Goal: Task Accomplishment & Management: Manage account settings

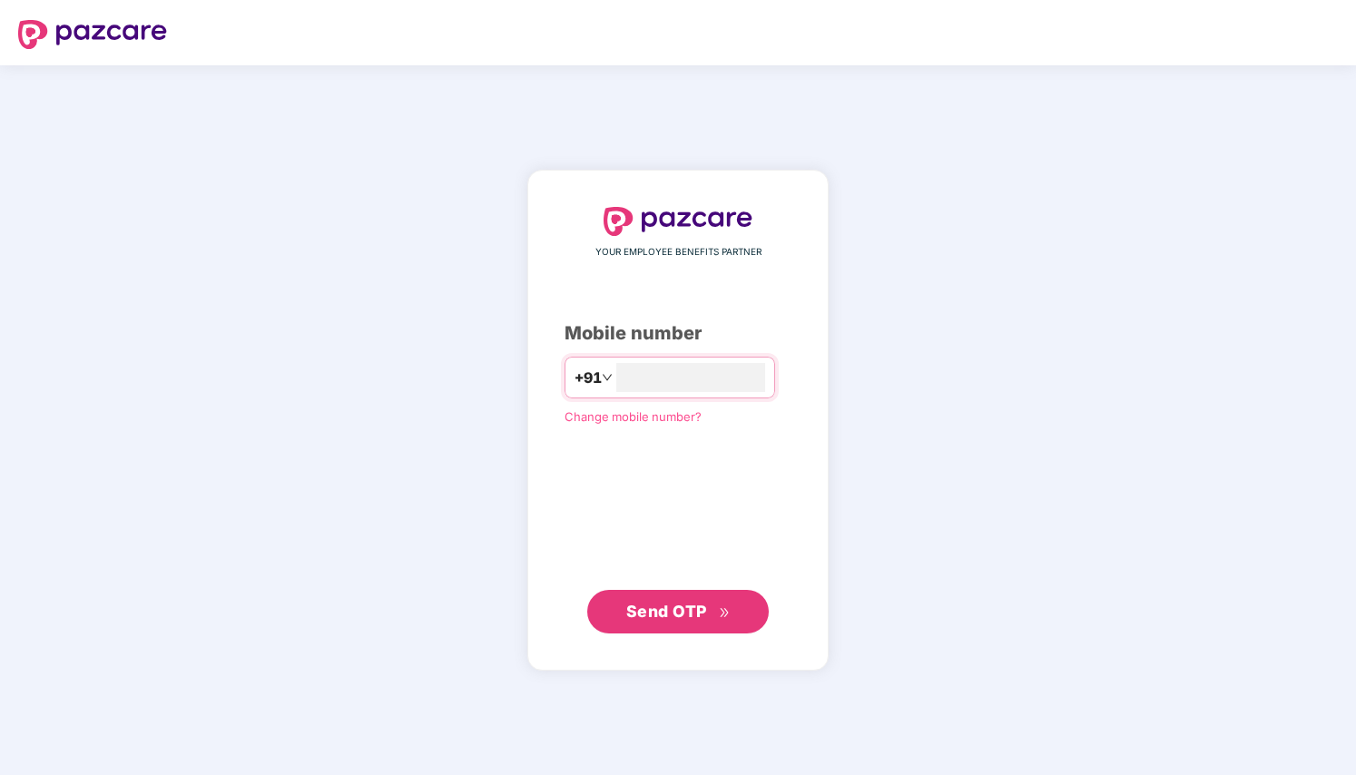
type input "**********"
click at [649, 601] on span "Send OTP" at bounding box center [666, 610] width 81 height 19
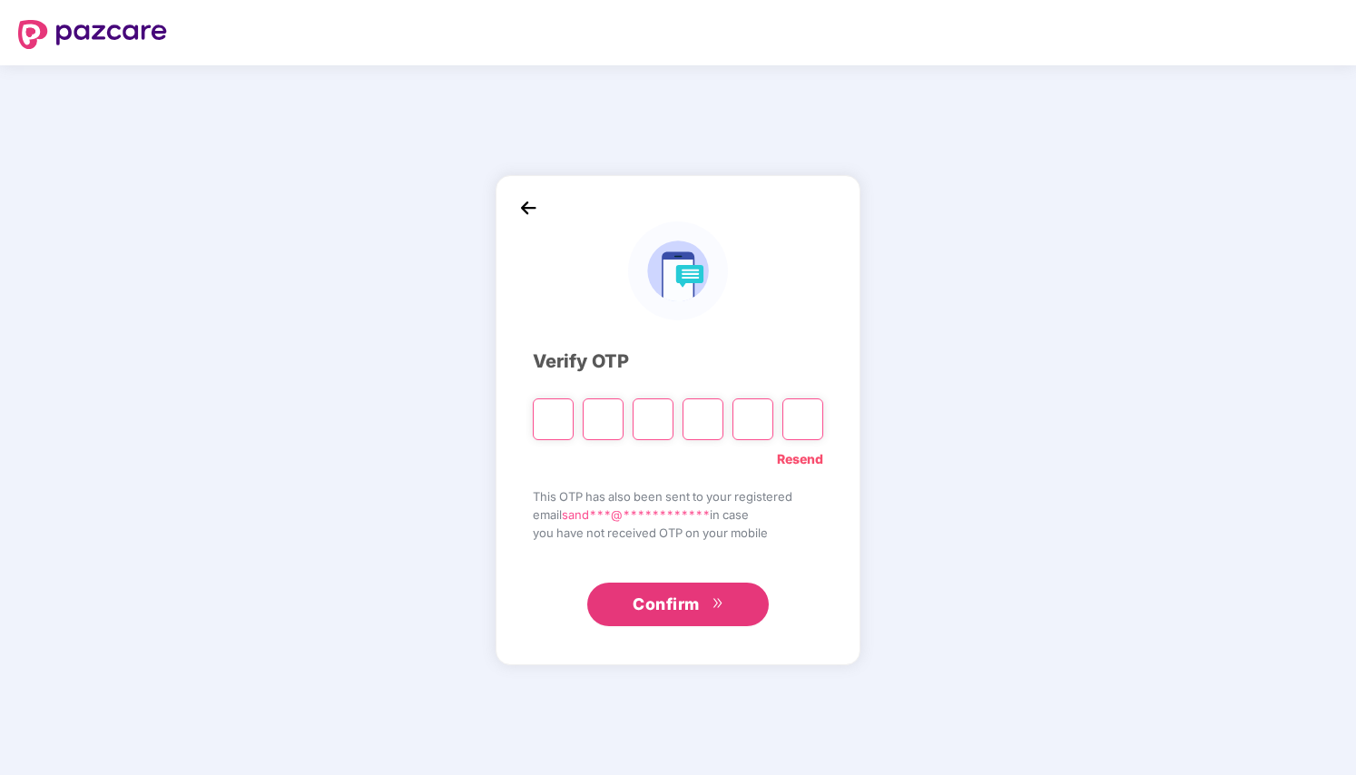
type input "*"
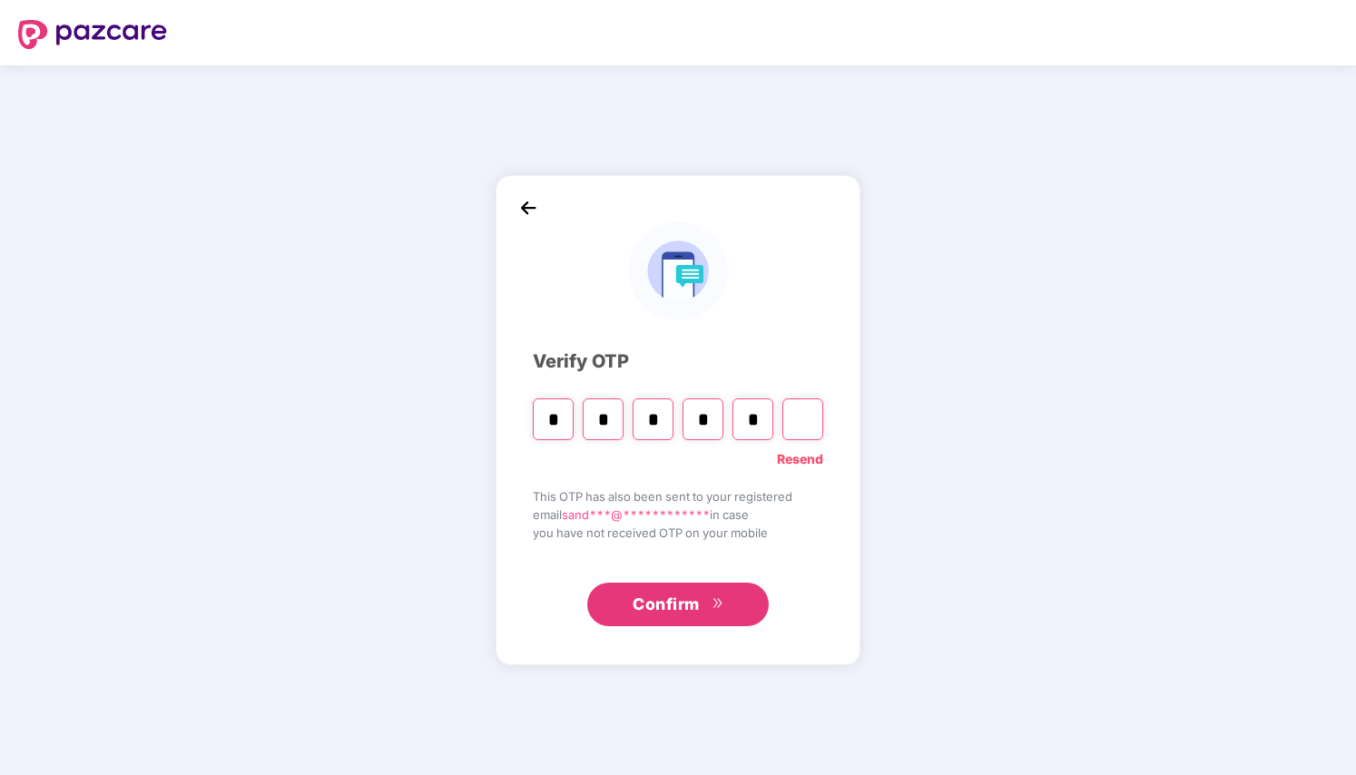
type input "*"
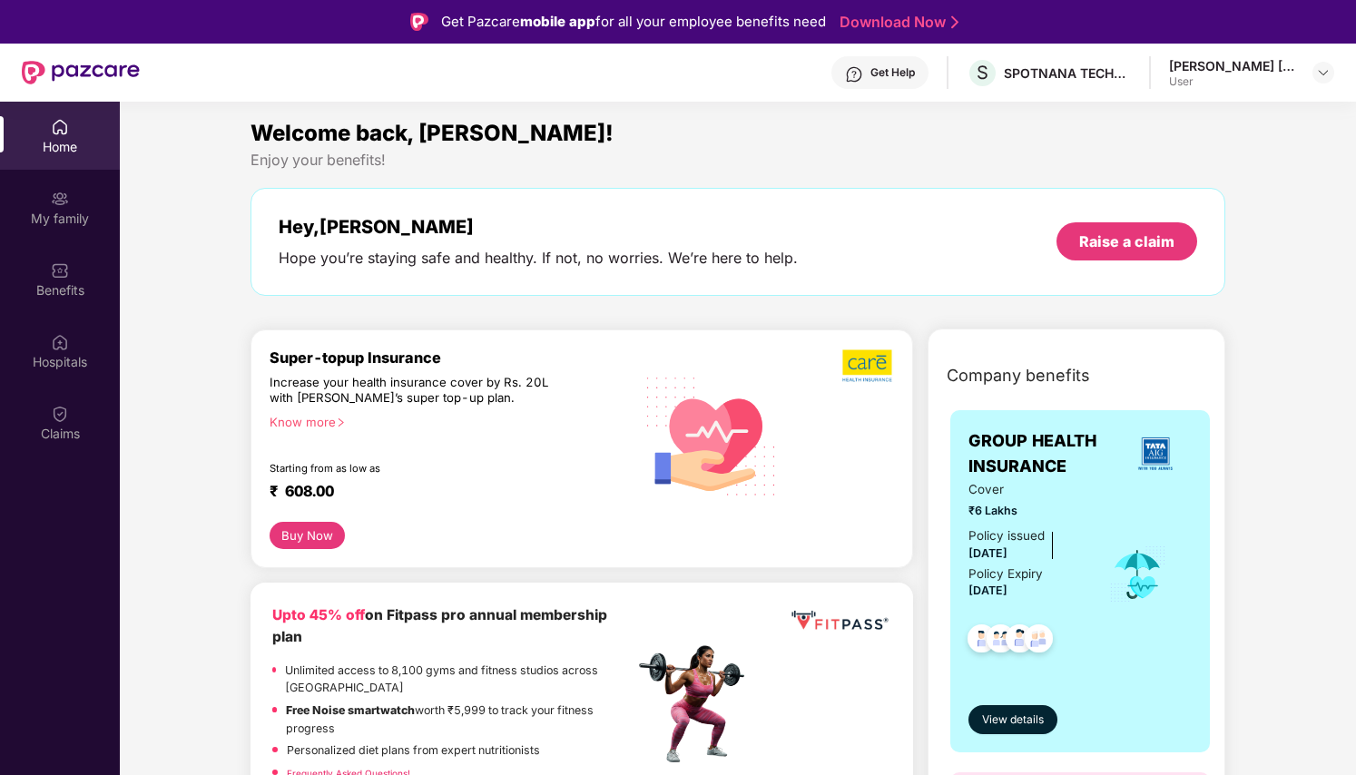
click at [1194, 74] on div "User" at bounding box center [1232, 81] width 127 height 15
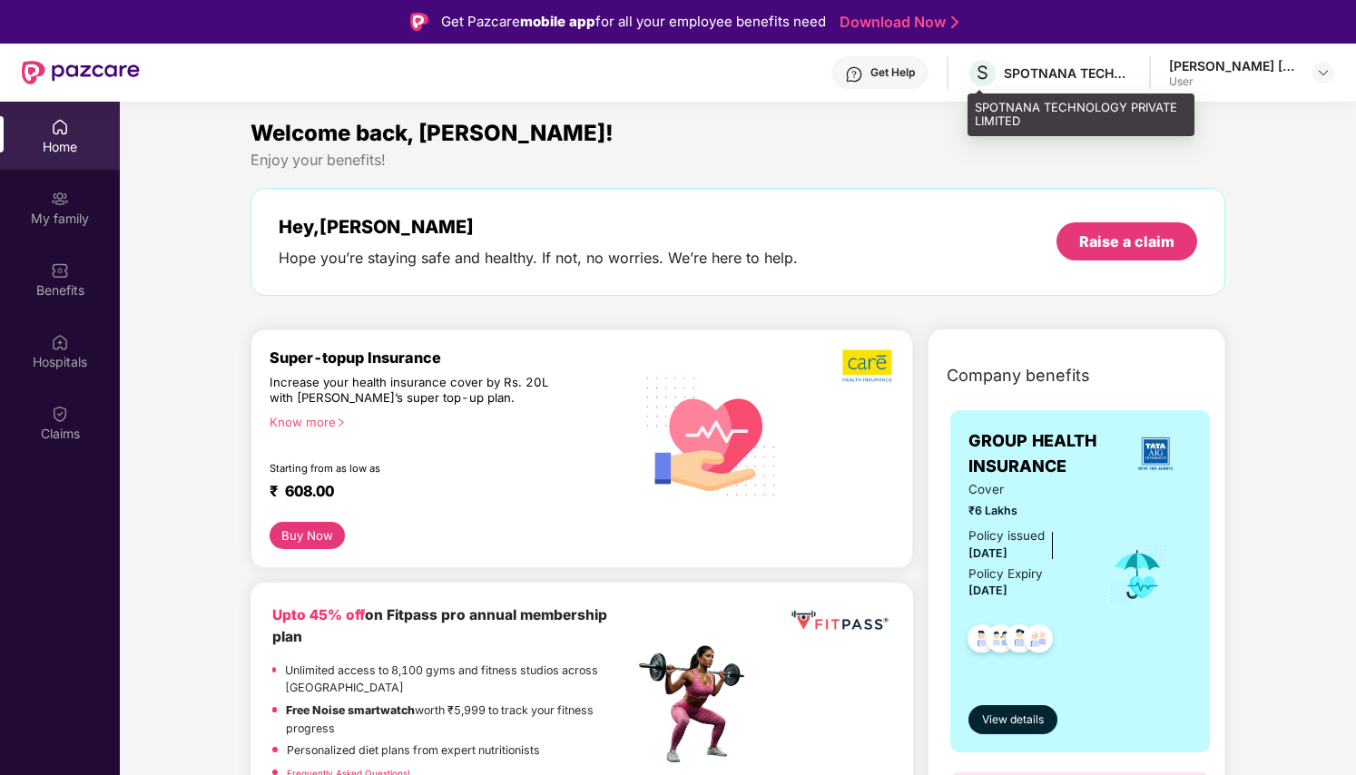
click at [1048, 77] on div "SPOTNANA TECHNOLOGY PRIVATE LIMITED" at bounding box center [1067, 72] width 127 height 17
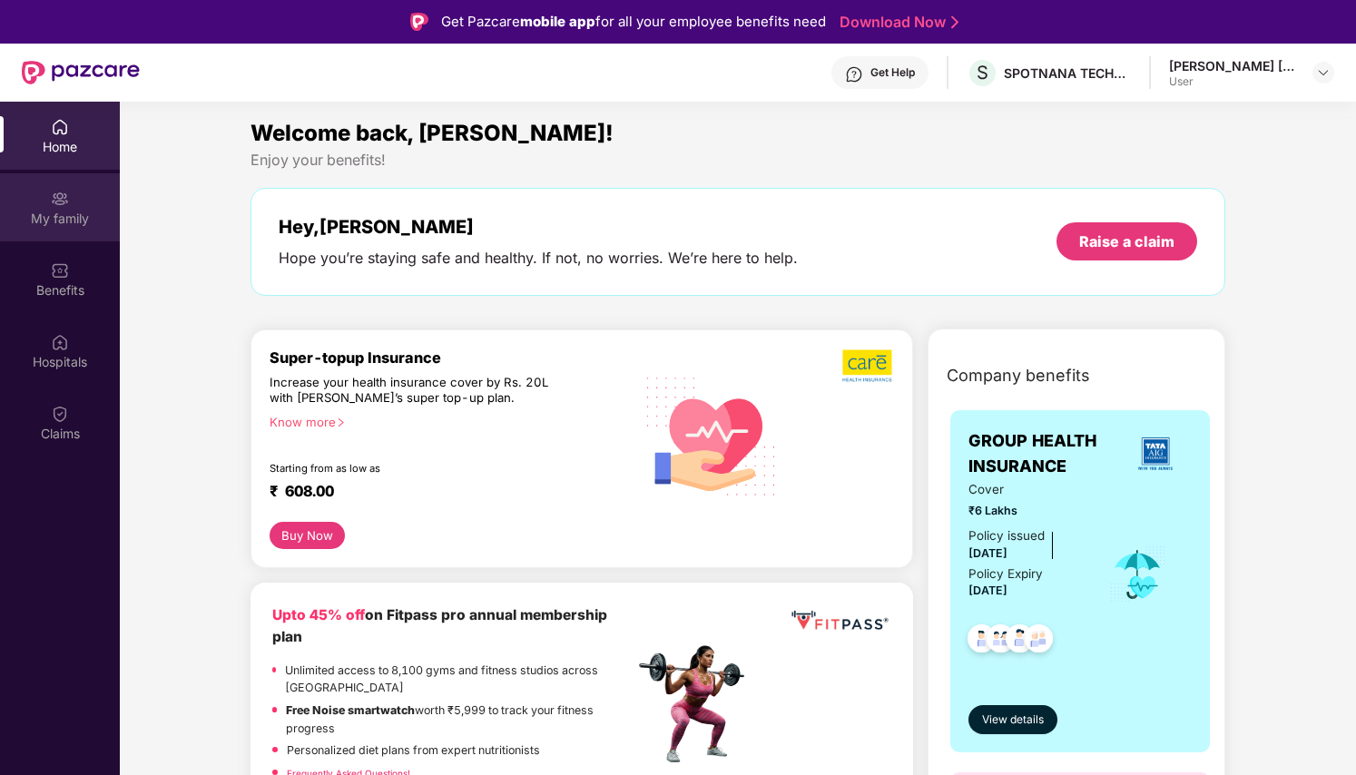
click at [86, 191] on div "My family" at bounding box center [60, 207] width 120 height 68
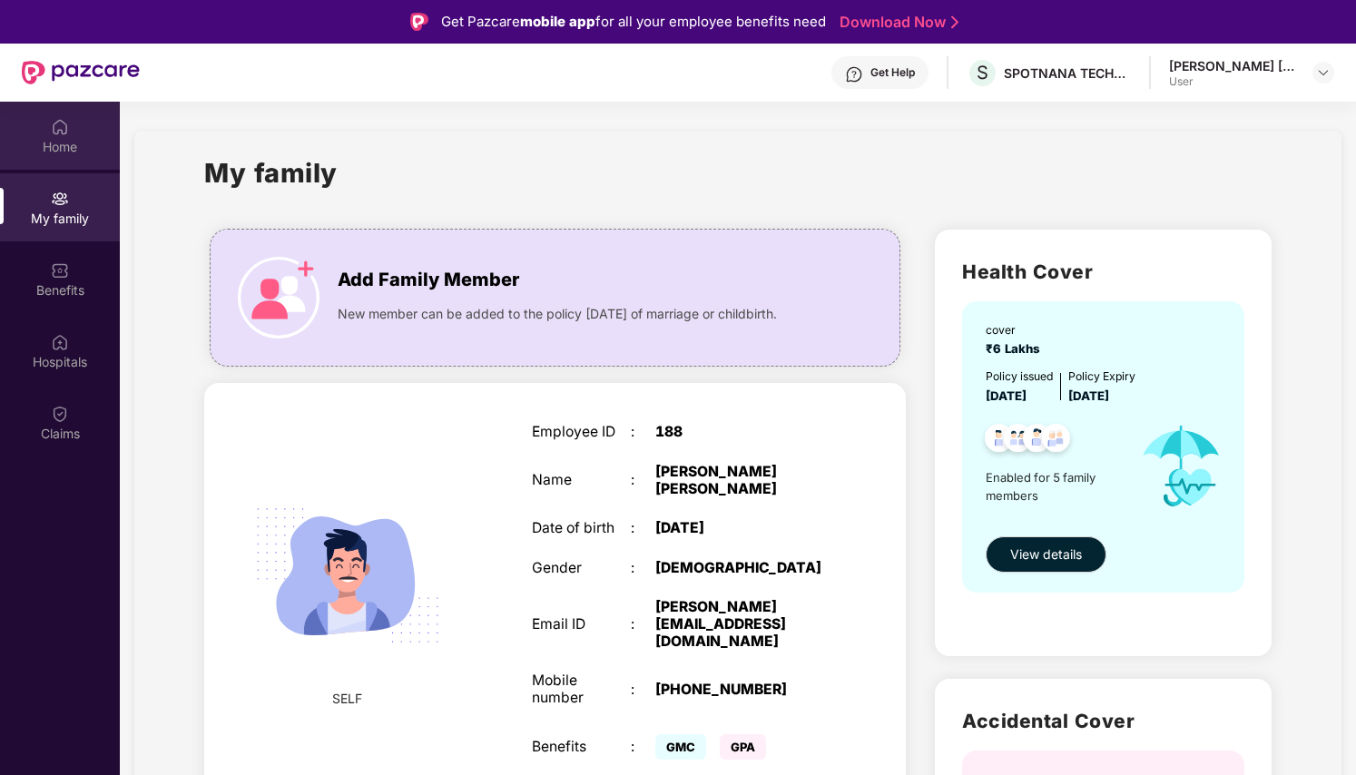
click at [66, 142] on div "Home" at bounding box center [60, 147] width 120 height 18
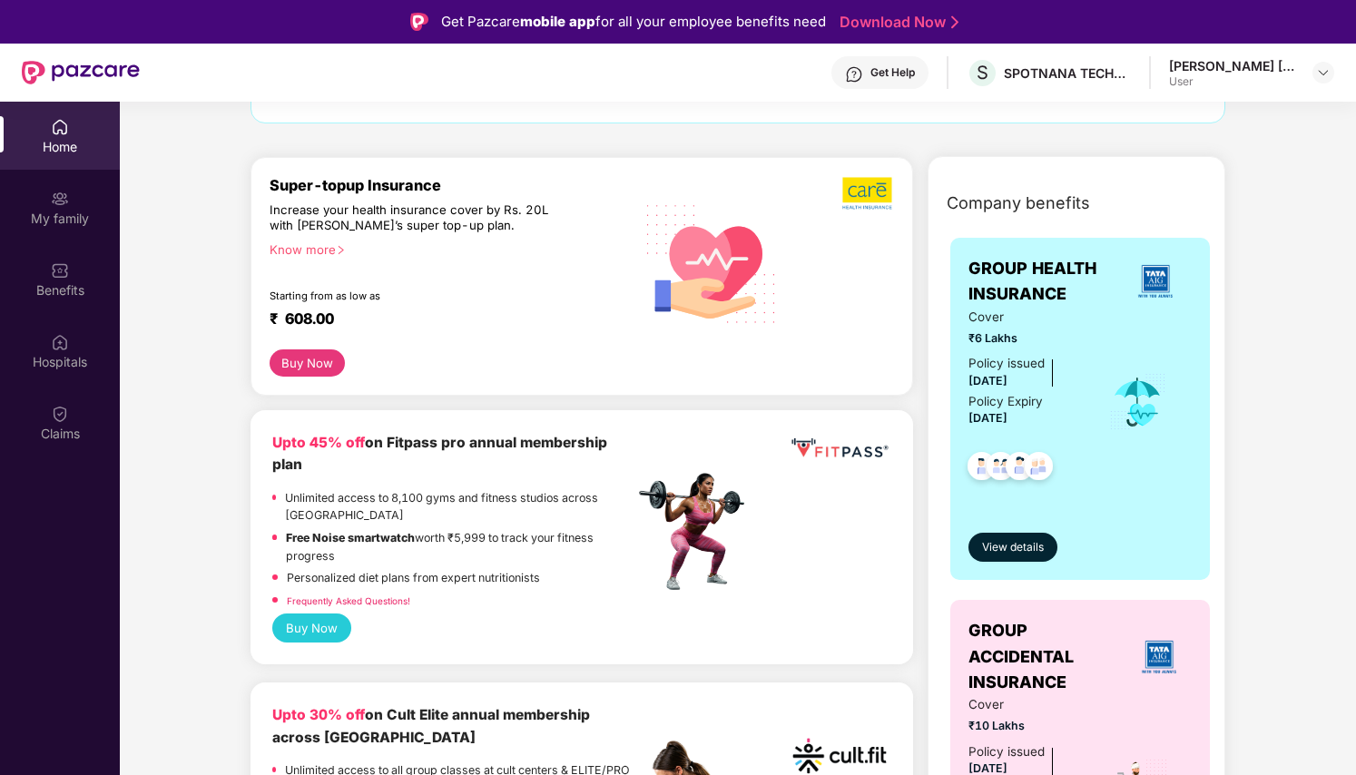
scroll to position [214, 0]
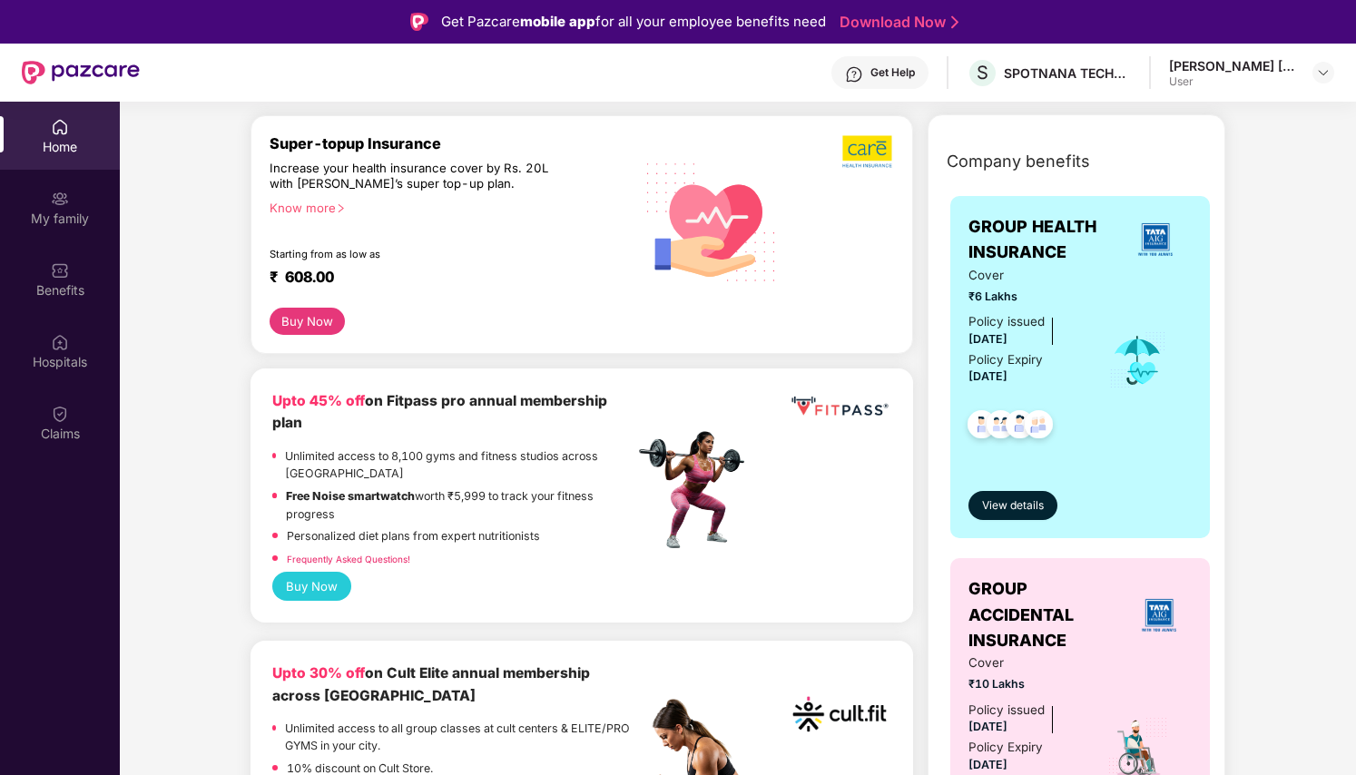
click at [453, 416] on div "Upto 45% off on Fitpass pro annual membership plan" at bounding box center [452, 412] width 361 height 44
click at [60, 217] on div "My family" at bounding box center [60, 219] width 120 height 18
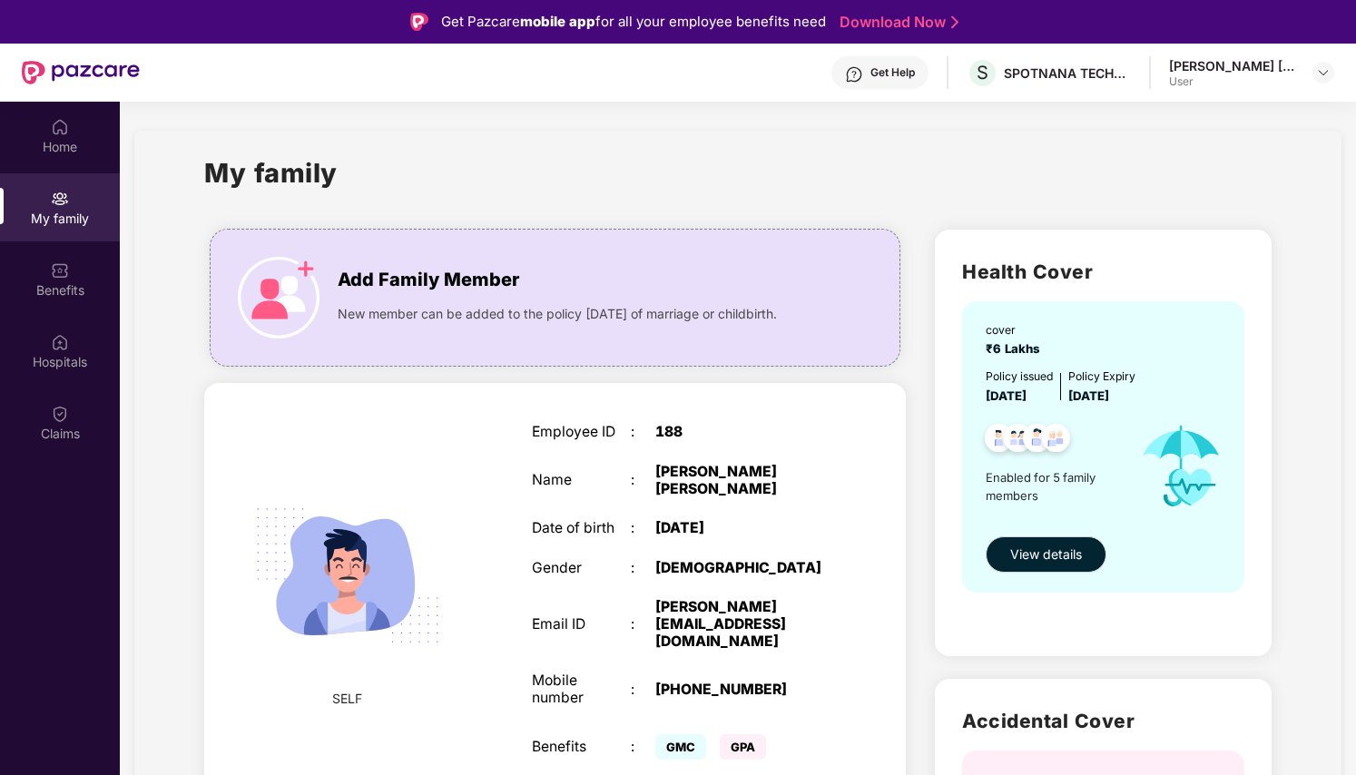
click at [590, 481] on div "Name : [PERSON_NAME] [PERSON_NAME]" at bounding box center [680, 481] width 296 height 34
click at [511, 324] on span "New member can be added to the policy [DATE] of marriage or childbirth." at bounding box center [557, 314] width 439 height 20
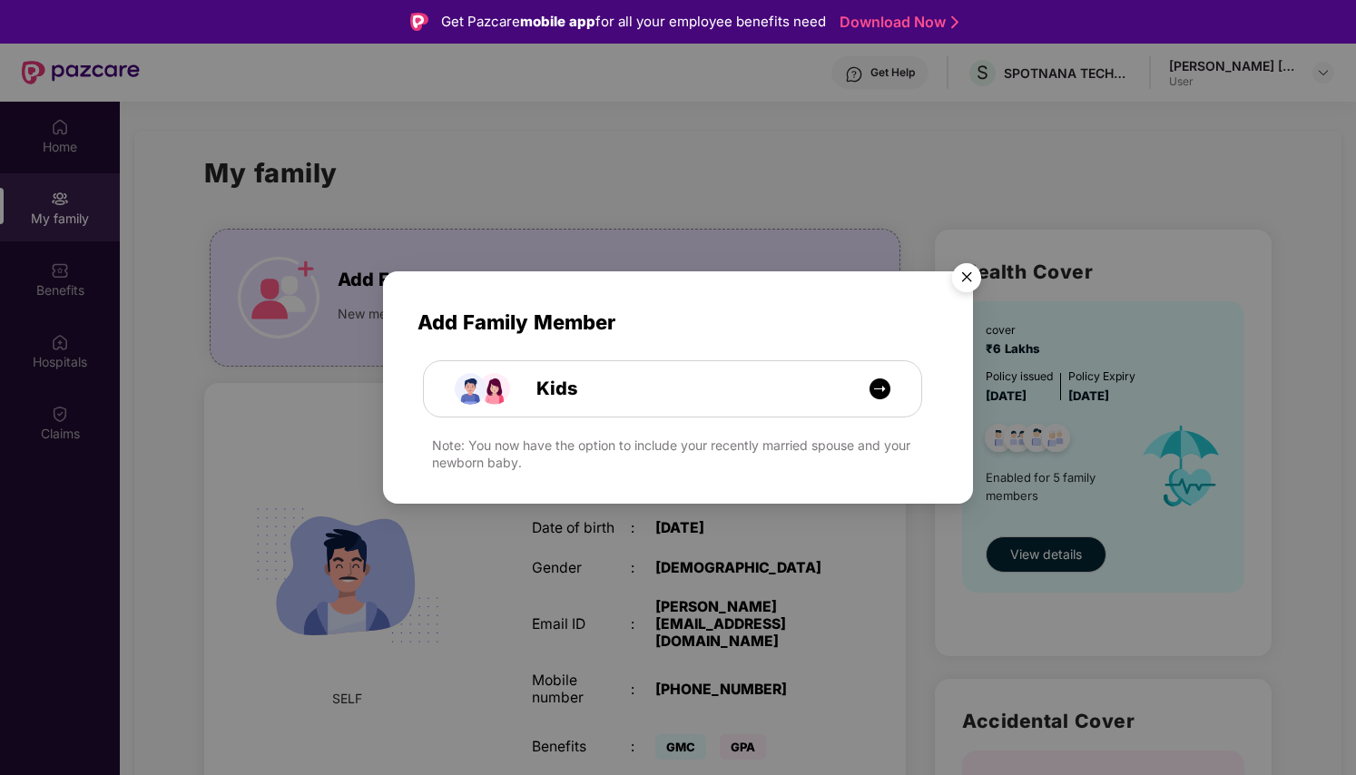
click at [965, 285] on img "Close" at bounding box center [966, 280] width 51 height 51
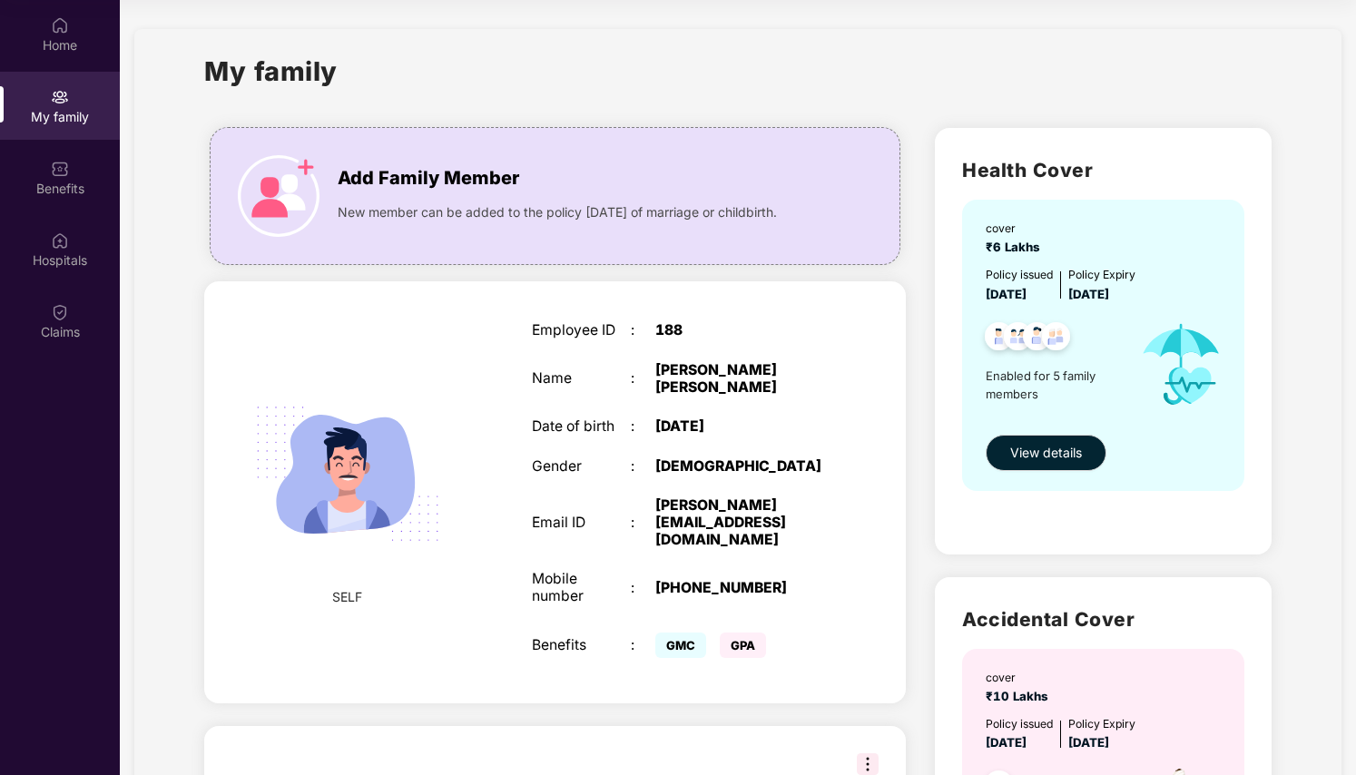
click at [93, 74] on div "My family" at bounding box center [60, 106] width 120 height 68
click at [99, 56] on div "Home" at bounding box center [60, 34] width 120 height 68
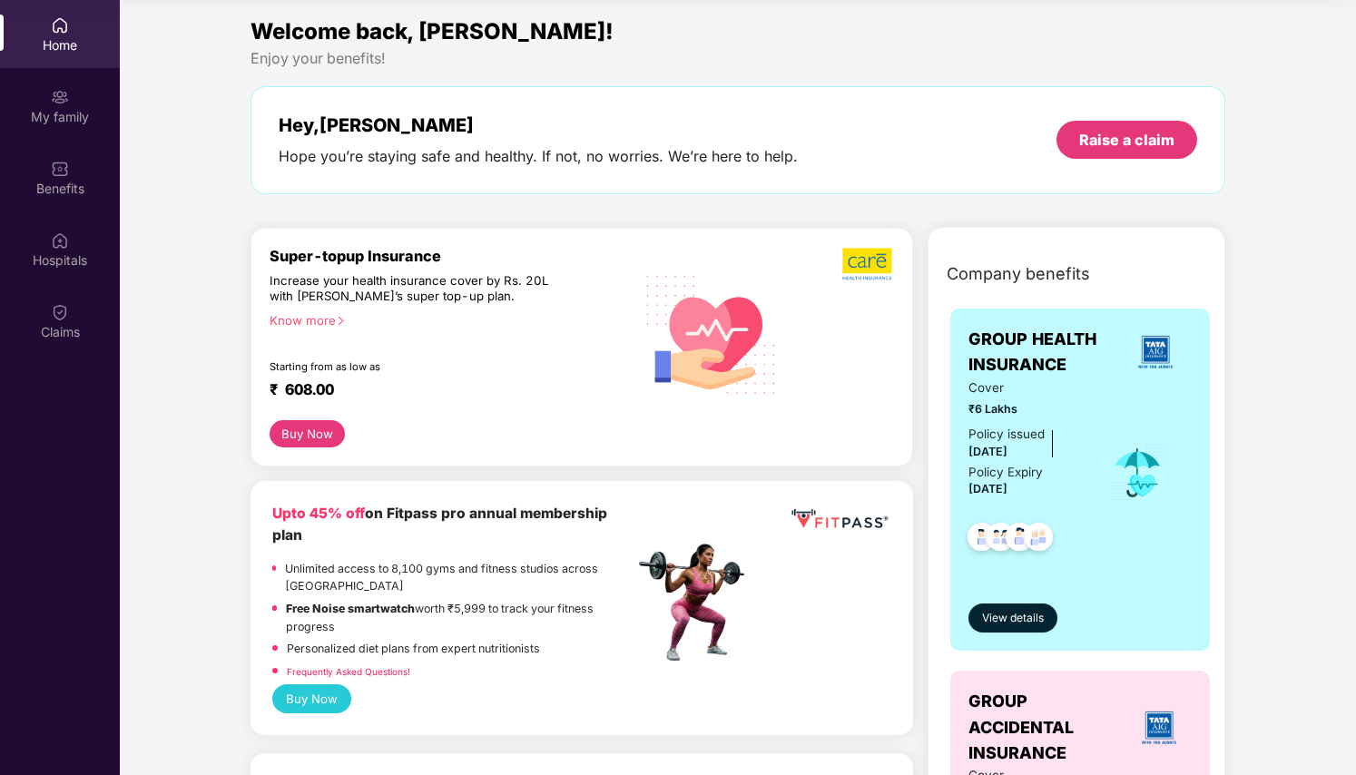
click at [587, 162] on div "Hope you’re staying safe and healthy. If not, no worries. We’re here to help." at bounding box center [538, 156] width 519 height 19
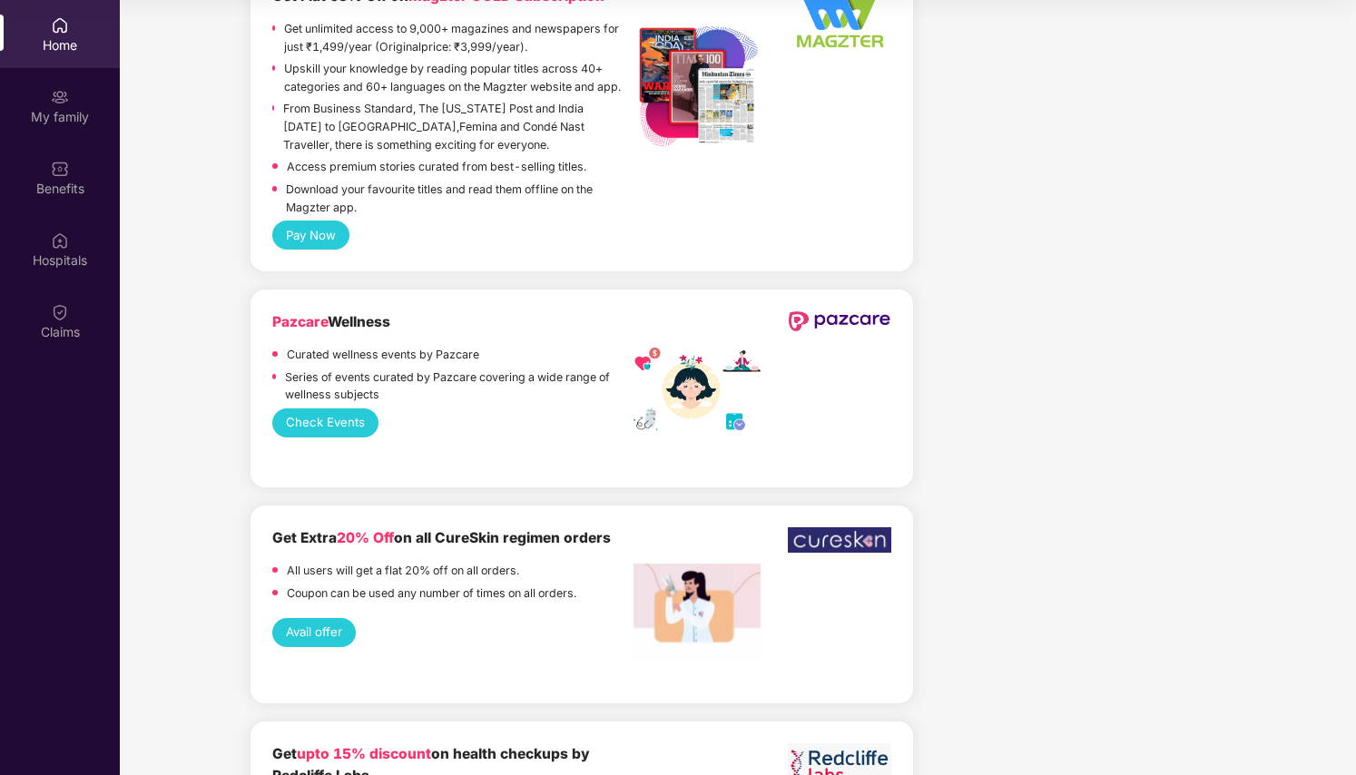
scroll to position [1762, 0]
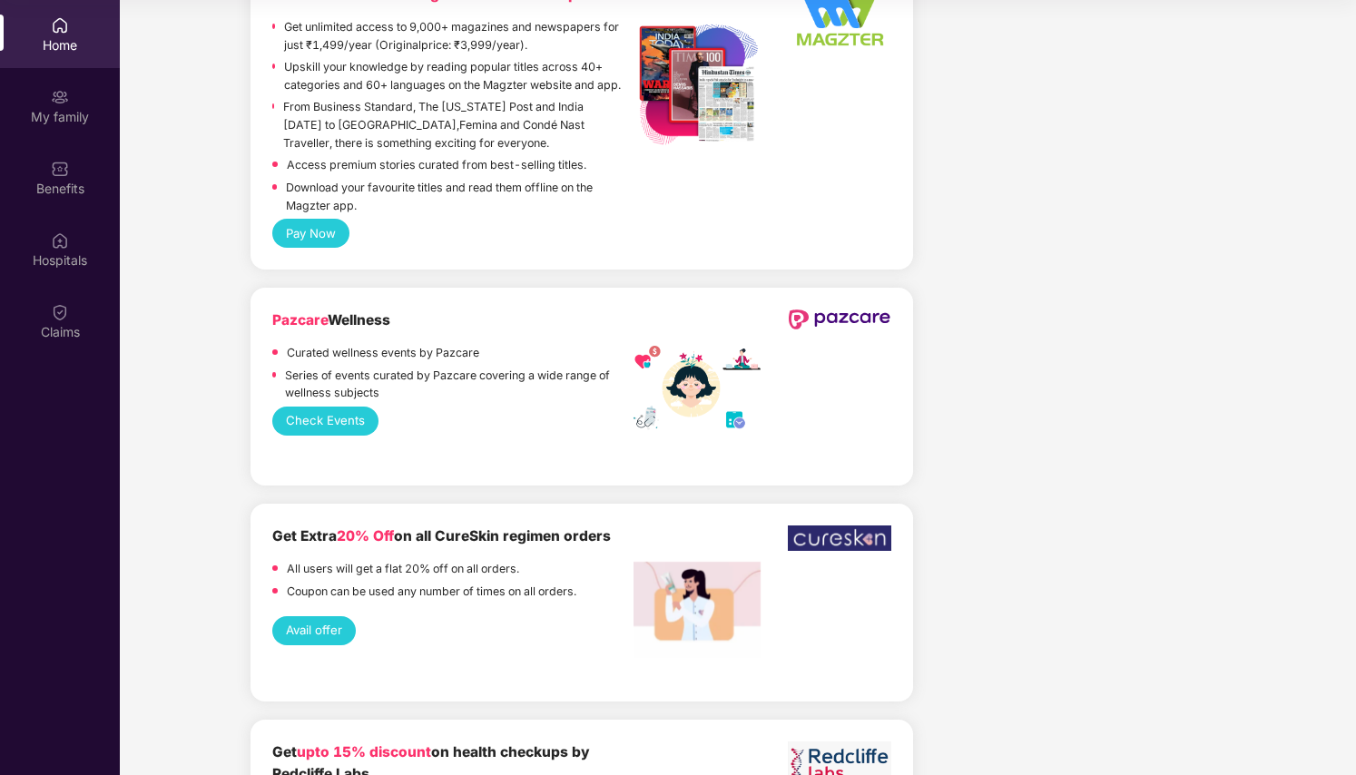
click at [318, 407] on button "Check Events" at bounding box center [325, 421] width 106 height 29
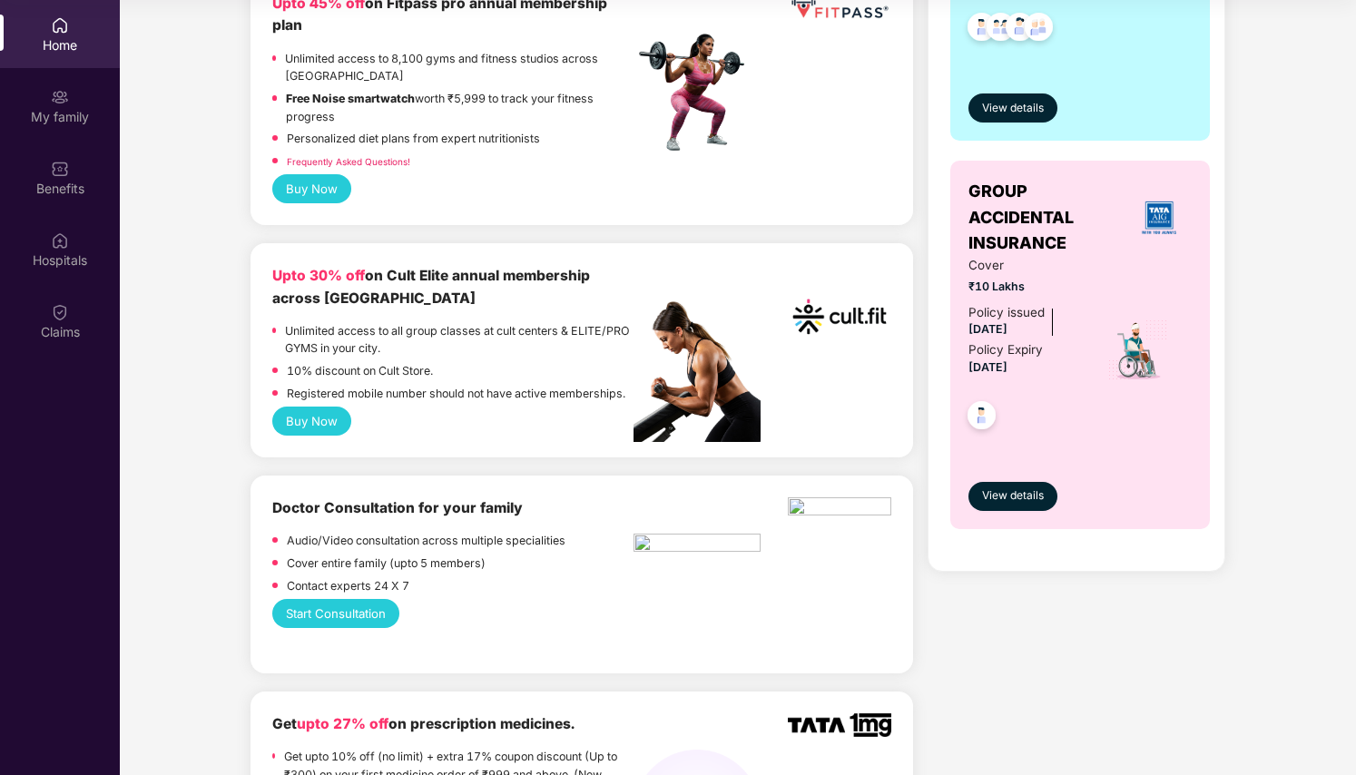
scroll to position [512, 0]
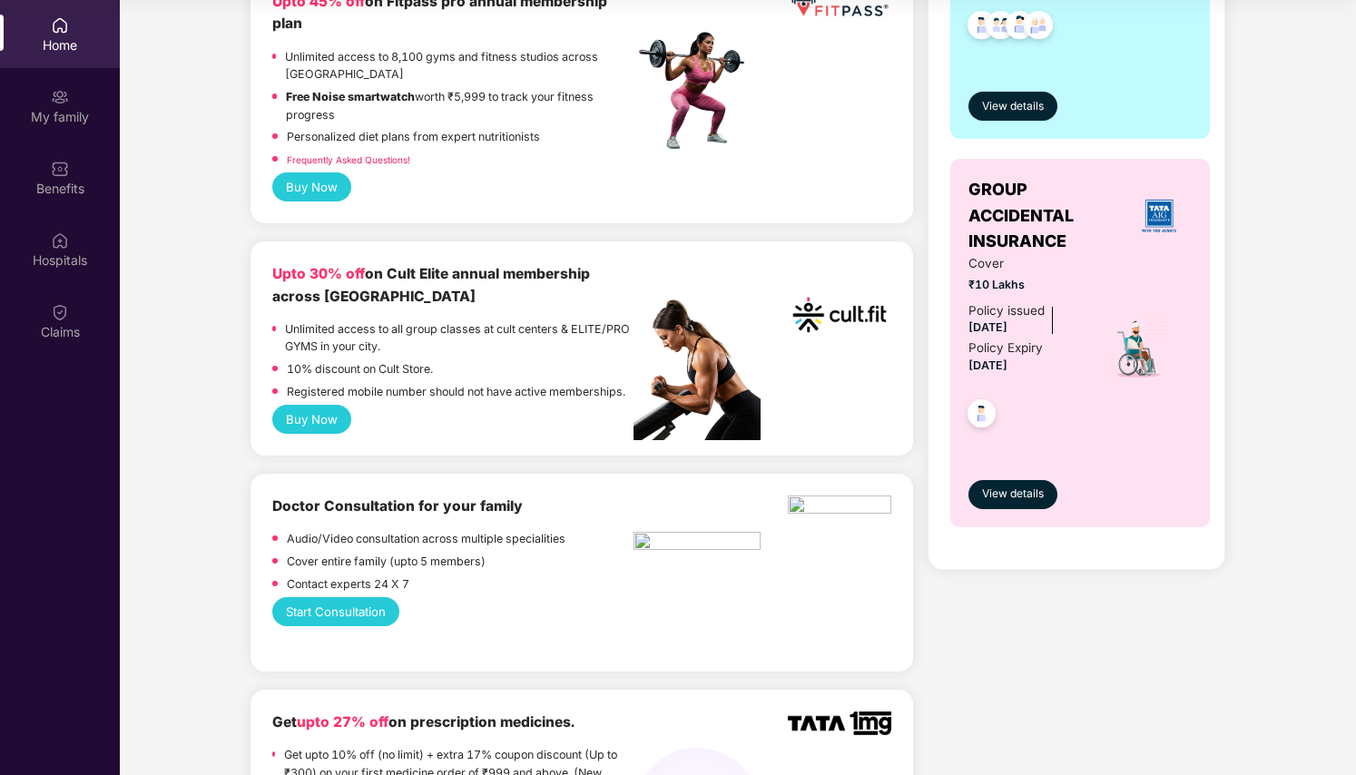
click at [362, 597] on button "Start Consultation" at bounding box center [335, 611] width 127 height 29
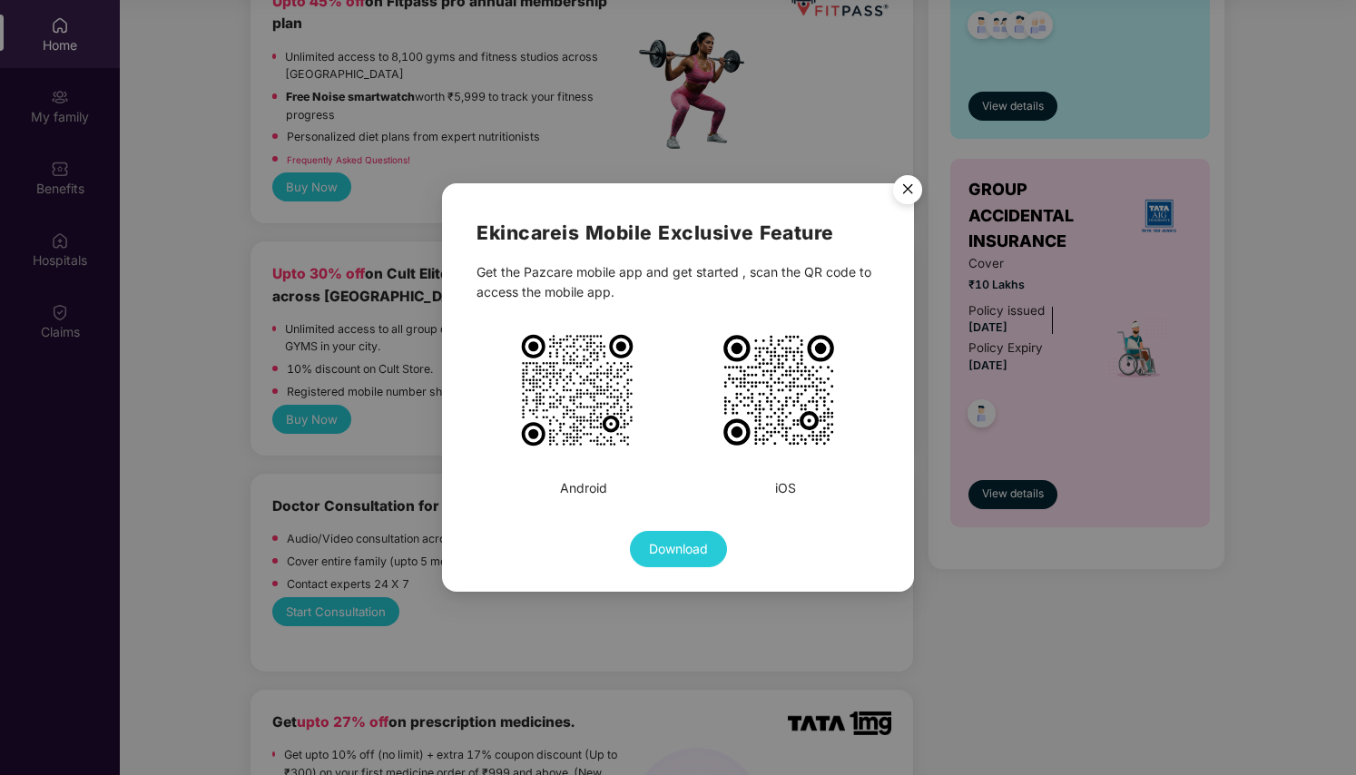
drag, startPoint x: 910, startPoint y: 182, endPoint x: 665, endPoint y: 283, distance: 264.9
click at [910, 182] on img "Close" at bounding box center [907, 192] width 51 height 51
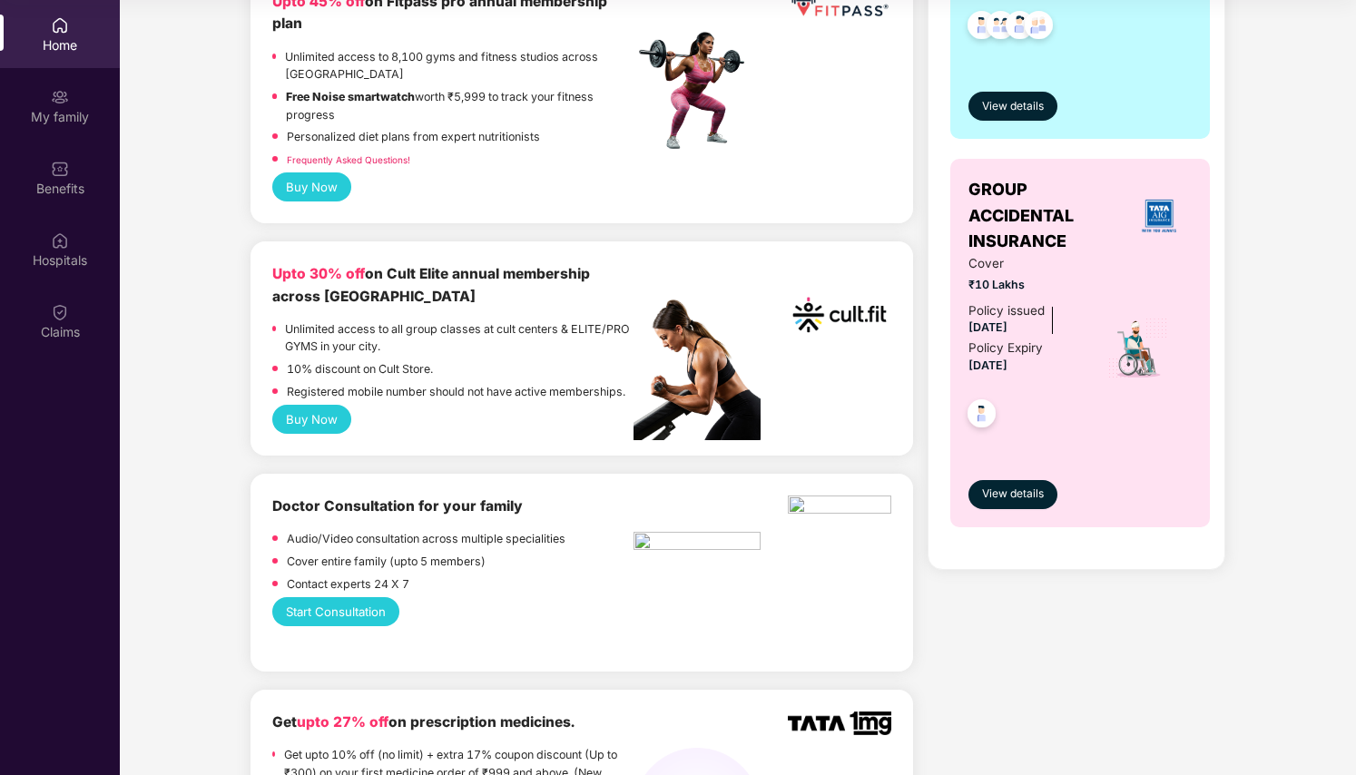
click at [347, 597] on button "Start Consultation" at bounding box center [335, 611] width 127 height 29
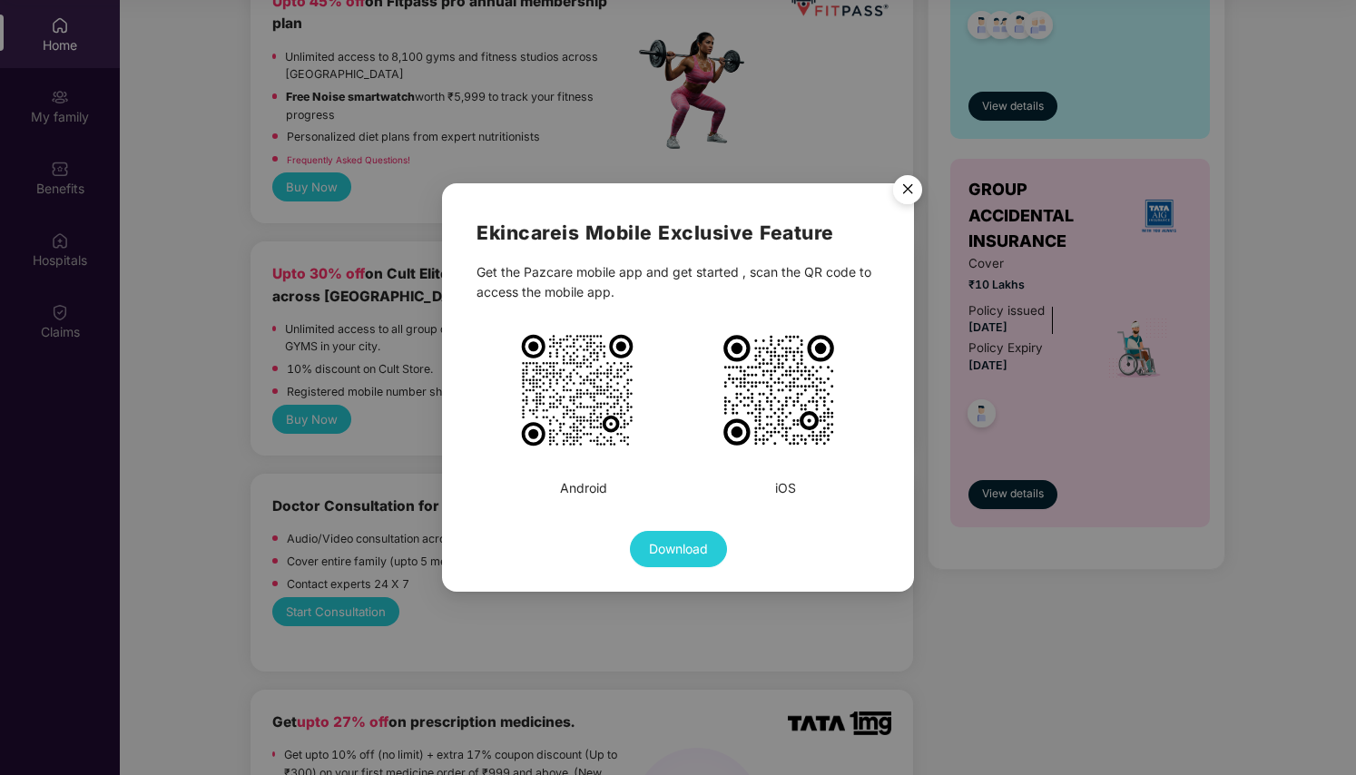
click at [677, 546] on span "Download" at bounding box center [678, 549] width 59 height 20
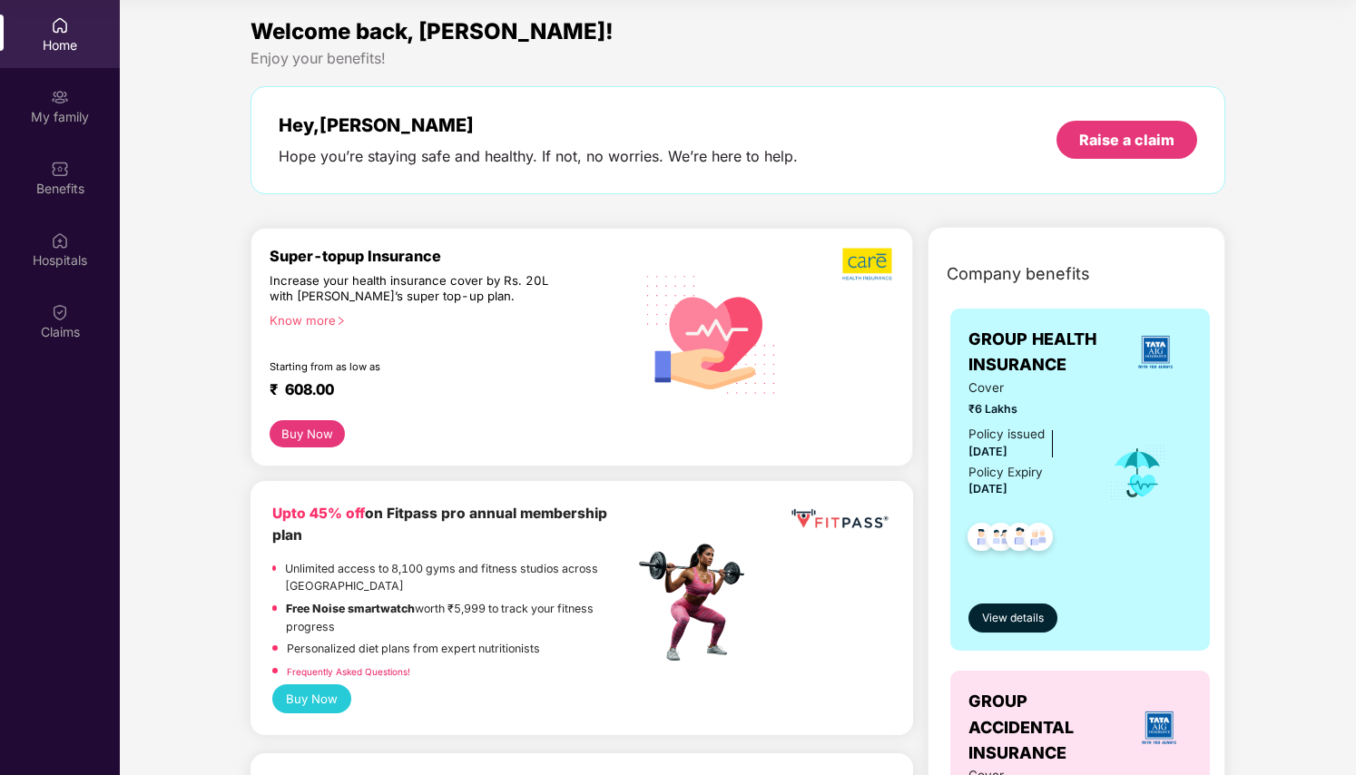
scroll to position [0, 0]
click at [81, 120] on div "My family" at bounding box center [60, 117] width 120 height 18
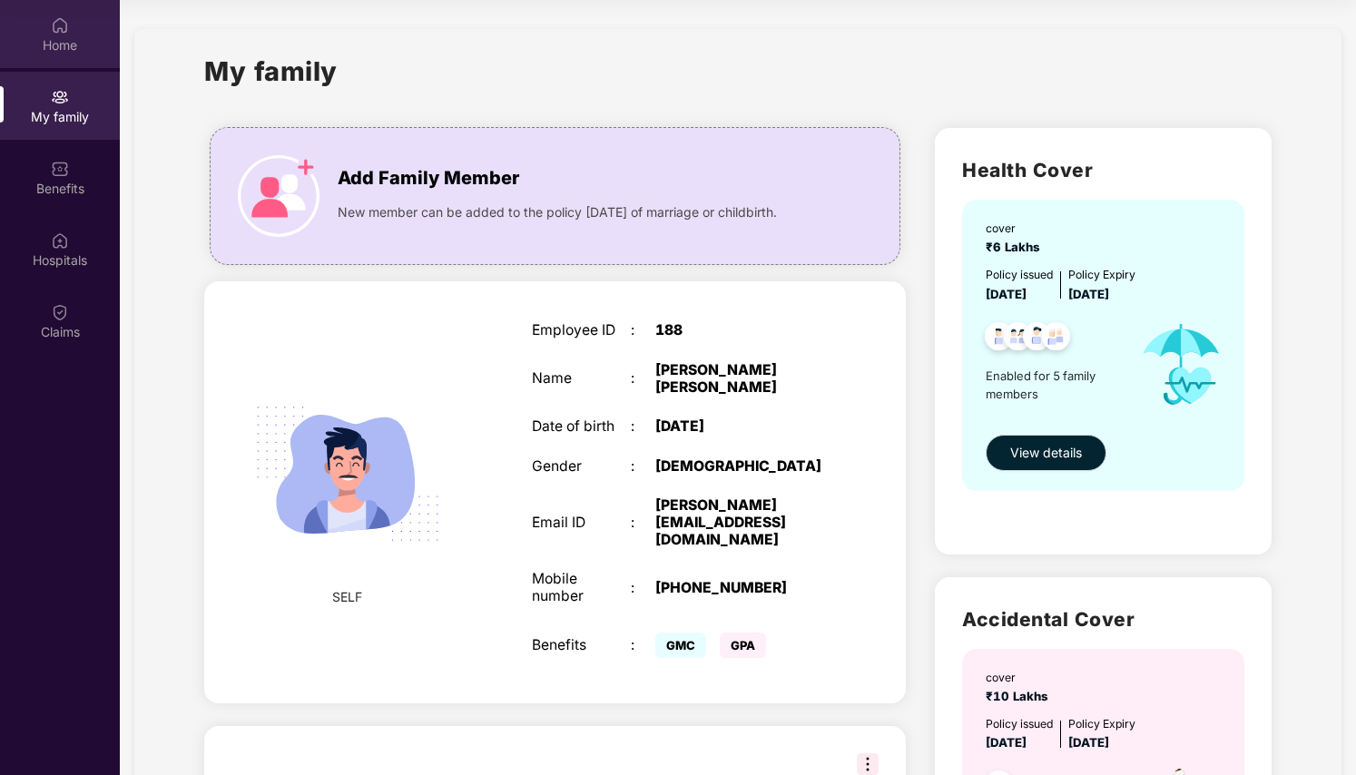
click at [61, 44] on div "Home" at bounding box center [60, 45] width 120 height 18
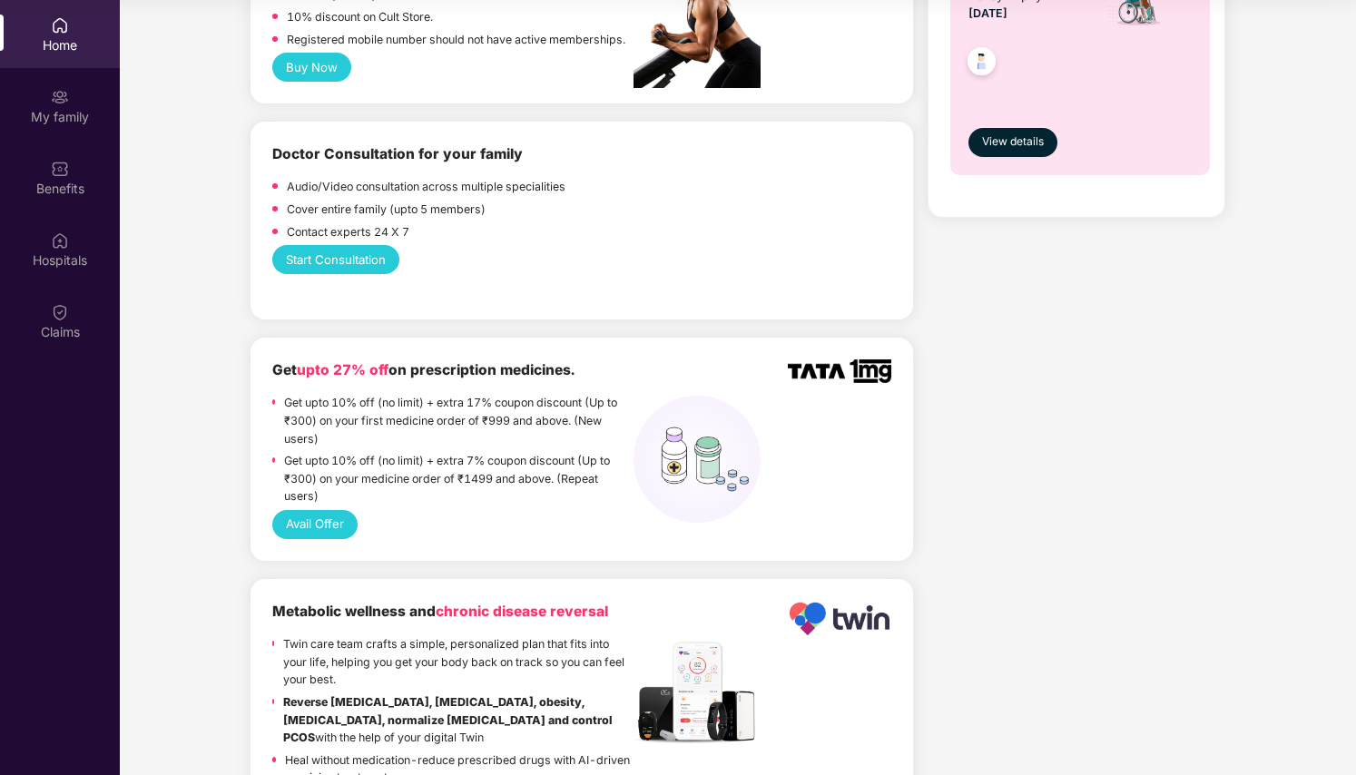
scroll to position [862, 0]
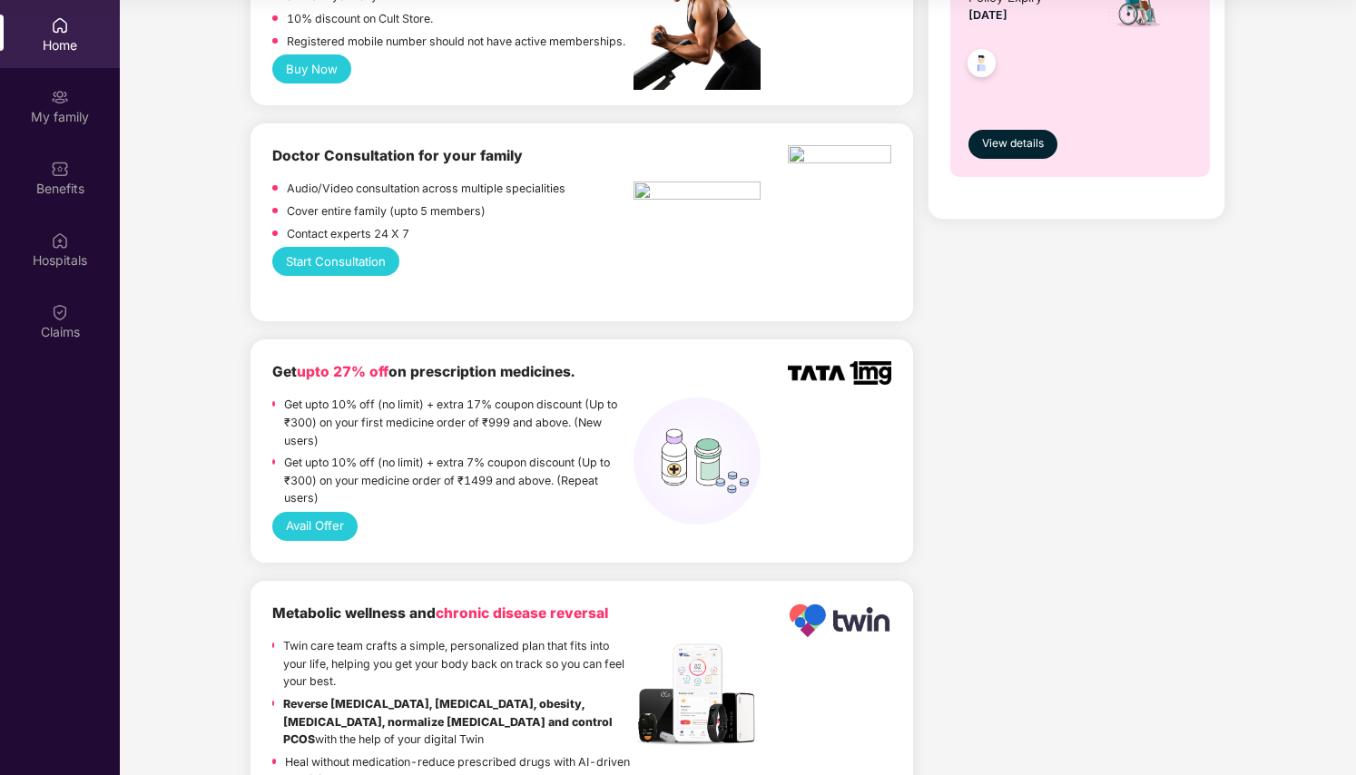
click at [355, 247] on button "Start Consultation" at bounding box center [335, 261] width 127 height 29
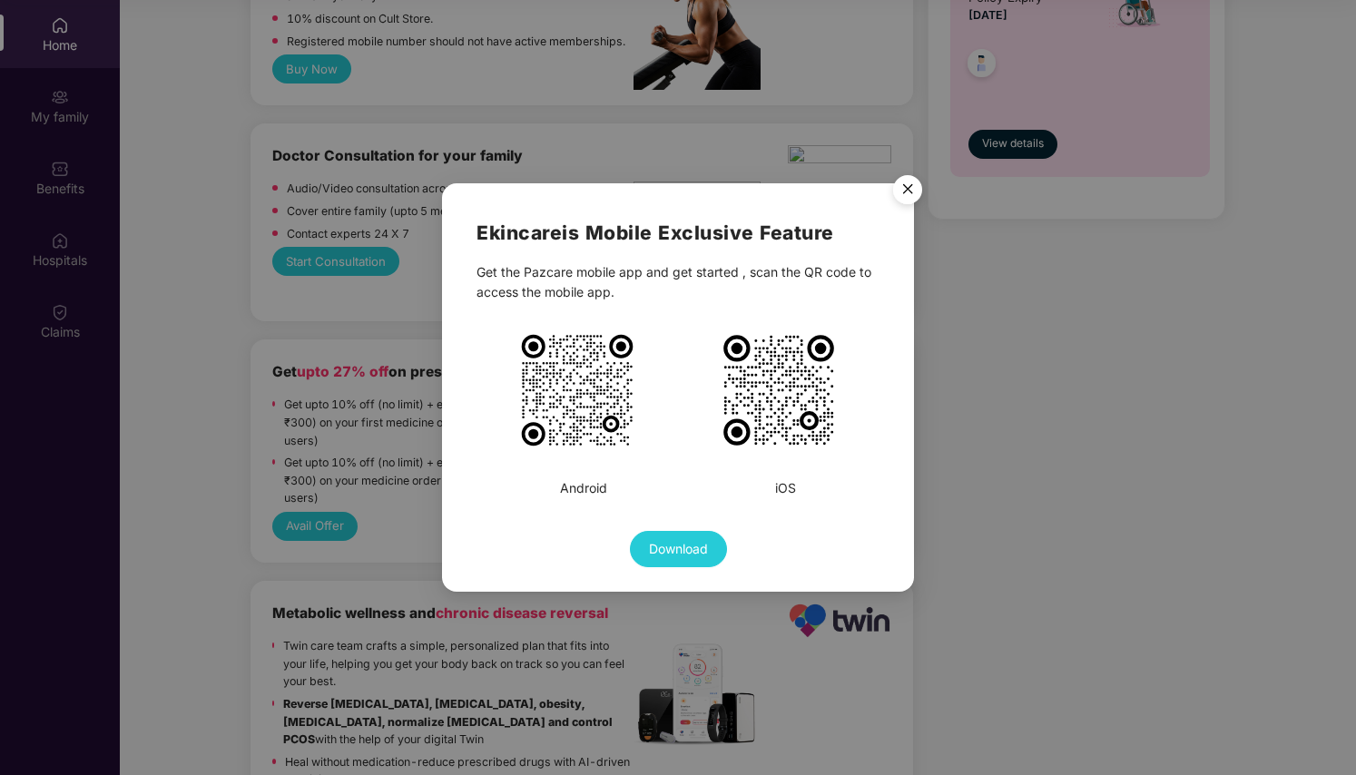
click at [907, 184] on img "Close" at bounding box center [907, 192] width 51 height 51
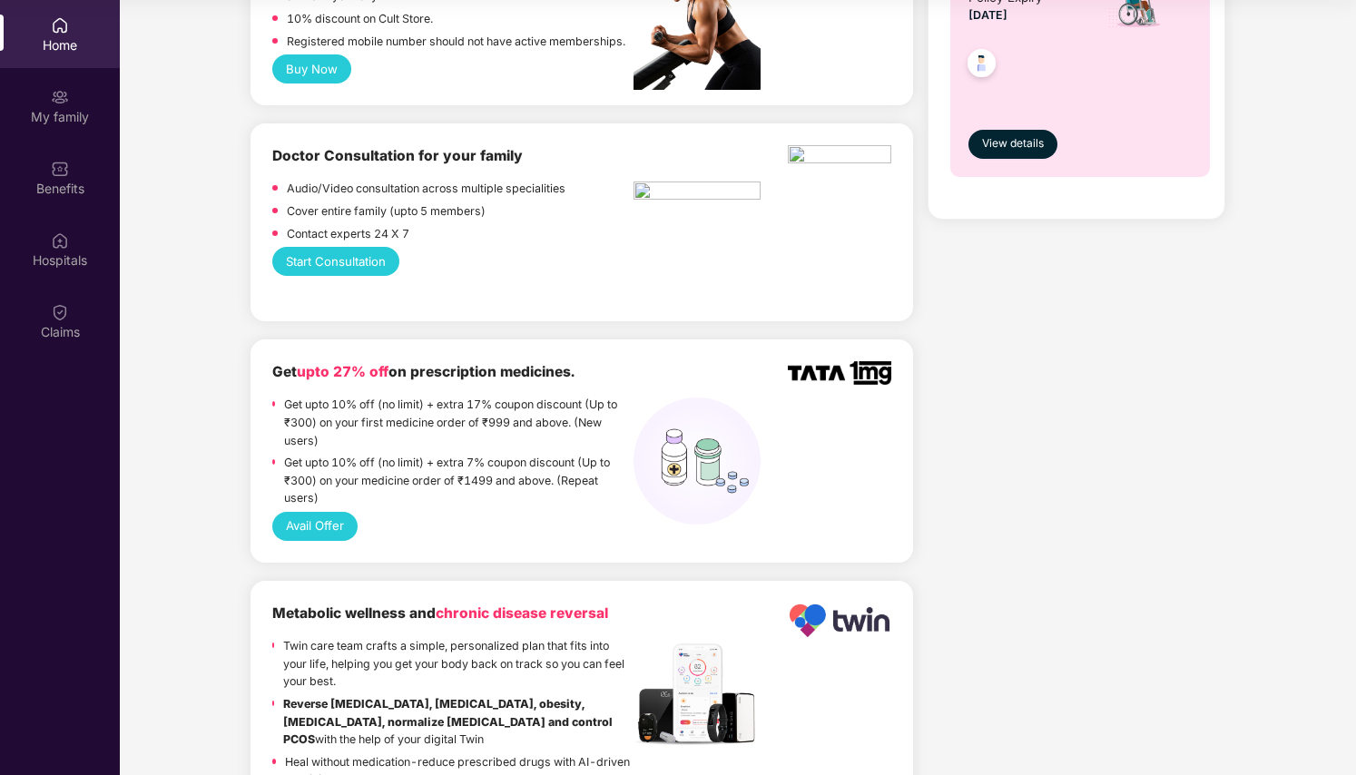
click at [848, 169] on img at bounding box center [839, 157] width 103 height 24
click at [101, 189] on div "Benefits" at bounding box center [60, 189] width 120 height 18
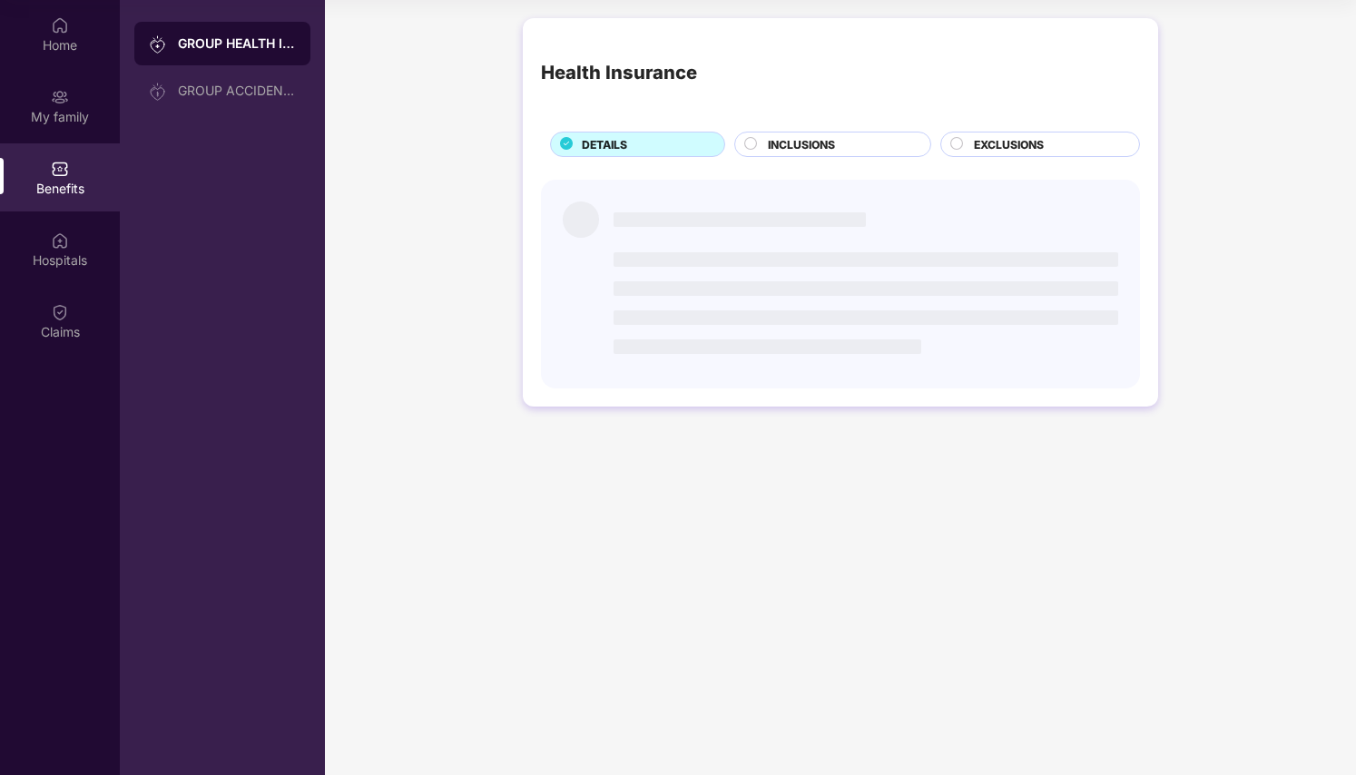
scroll to position [0, 0]
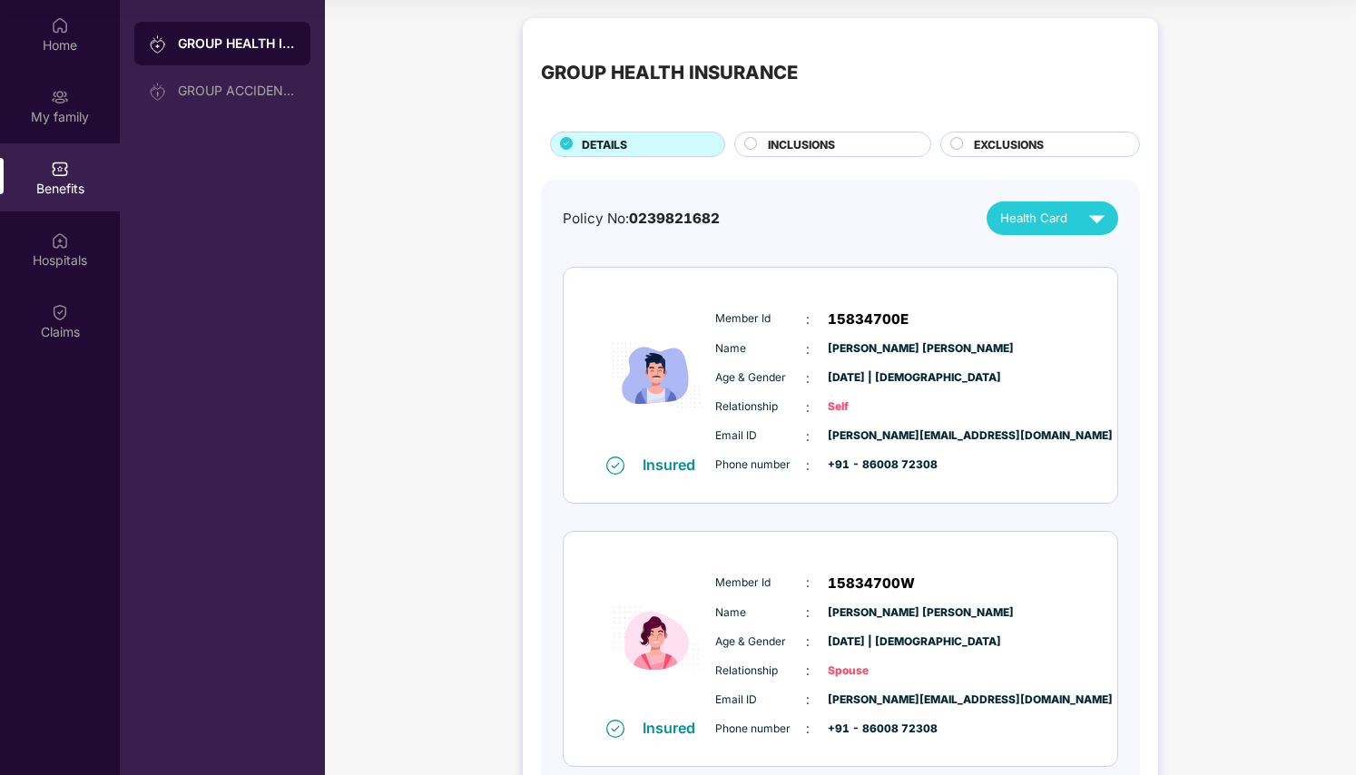
click at [1069, 222] on div "Health Card" at bounding box center [1056, 218] width 113 height 32
click at [61, 249] on img at bounding box center [60, 240] width 18 height 18
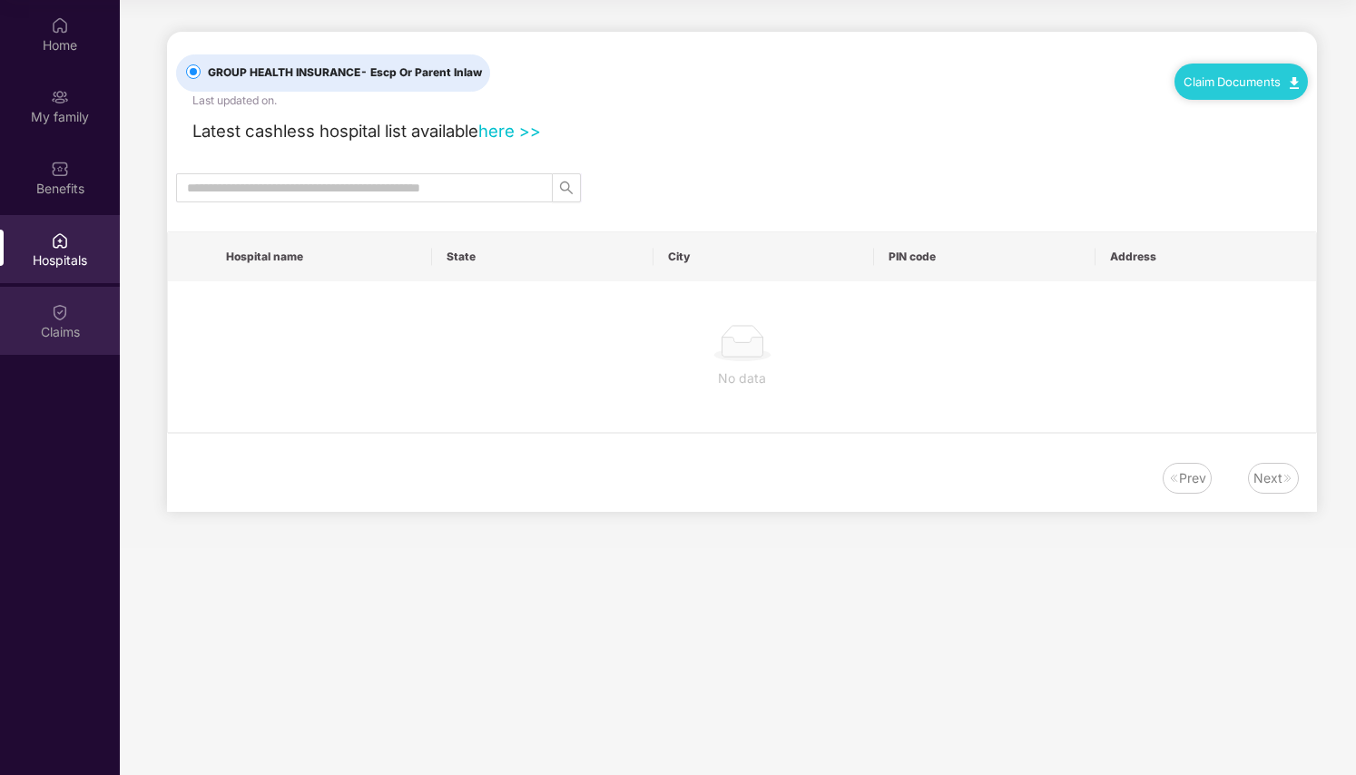
click at [92, 318] on div "Claims" at bounding box center [60, 321] width 120 height 68
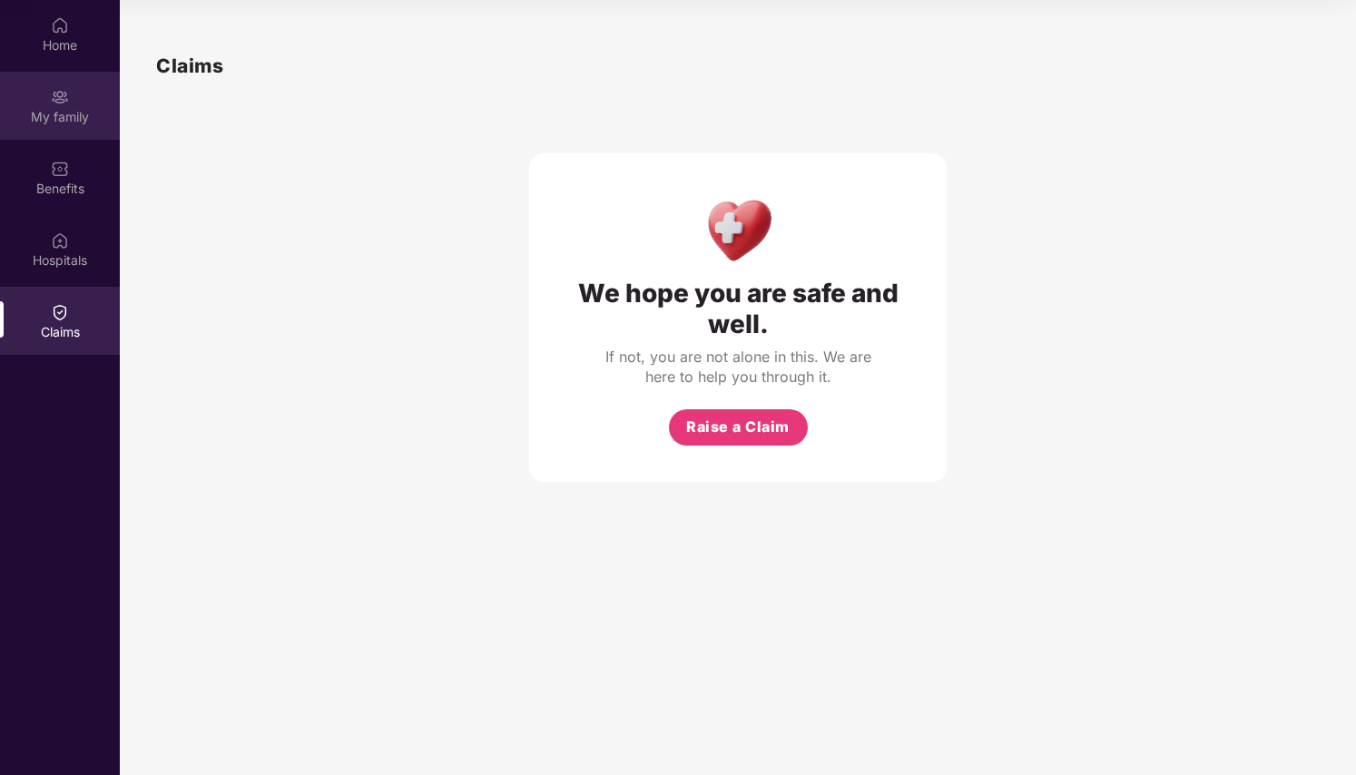
click at [47, 108] on div "My family" at bounding box center [60, 117] width 120 height 18
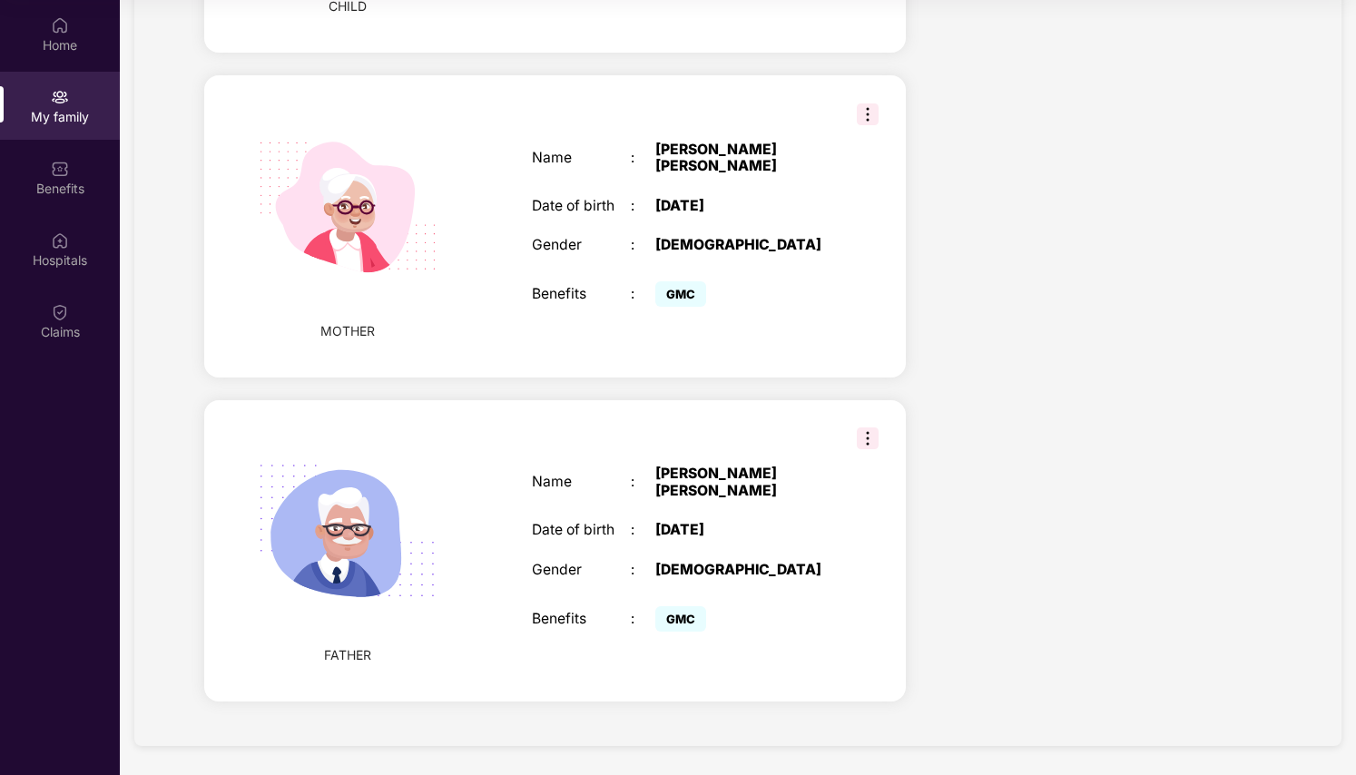
scroll to position [1298, 0]
